Goal: Information Seeking & Learning: Compare options

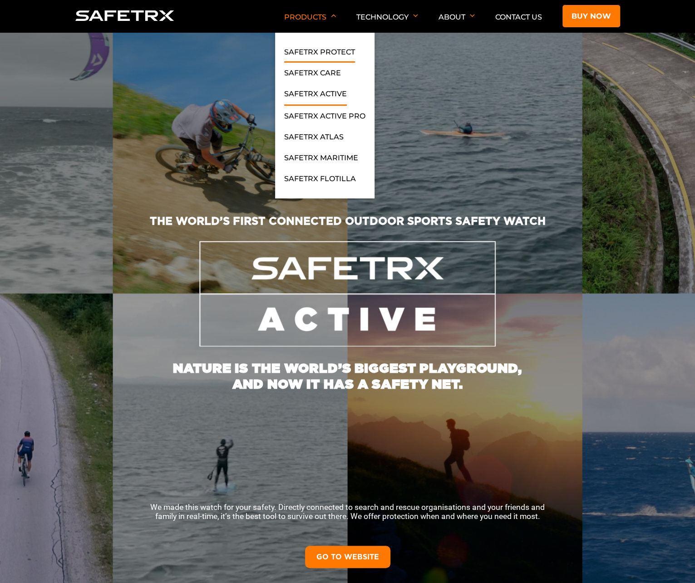
click at [310, 54] on link "SafeTrx Protect" at bounding box center [319, 54] width 71 height 16
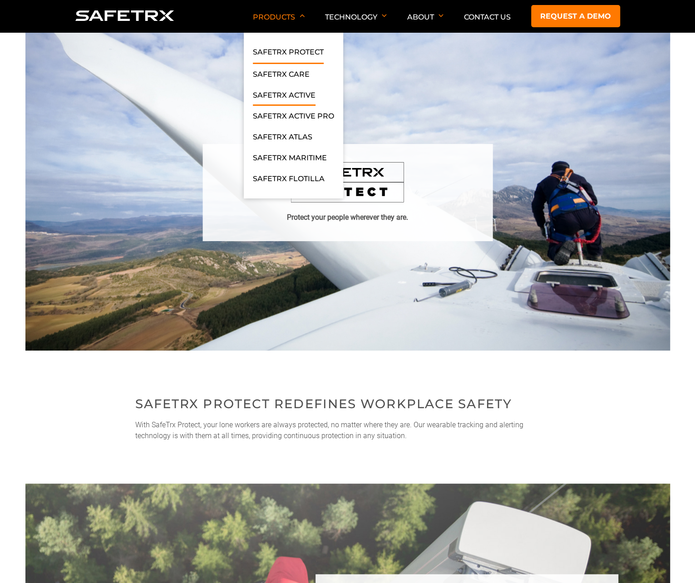
click at [283, 91] on link "SafeTrx Active" at bounding box center [284, 97] width 63 height 16
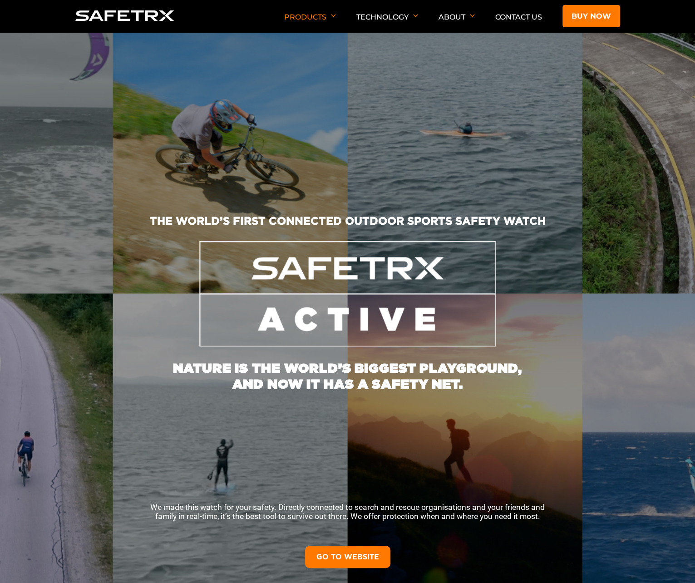
click at [350, 554] on link "GO TO WEBSITE" at bounding box center [347, 557] width 85 height 22
